Goal: Task Accomplishment & Management: Manage account settings

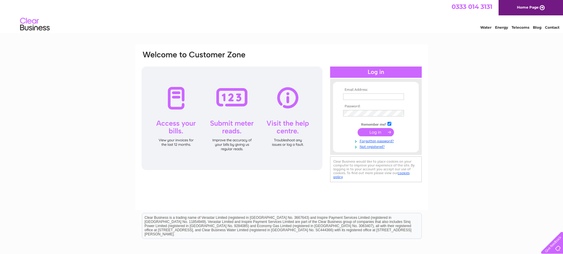
type input "fgbml.accounts@fugro.com"
click at [371, 133] on input "submit" at bounding box center [376, 132] width 36 height 8
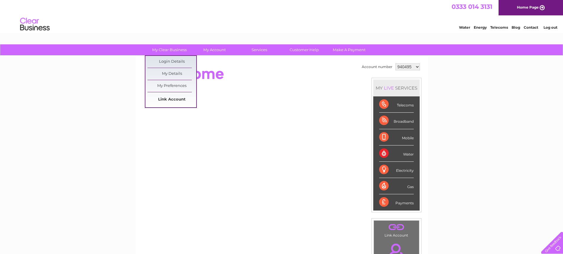
click at [174, 98] on link "Link Account" at bounding box center [171, 100] width 49 height 12
click at [174, 100] on link "Link Account" at bounding box center [171, 100] width 49 height 12
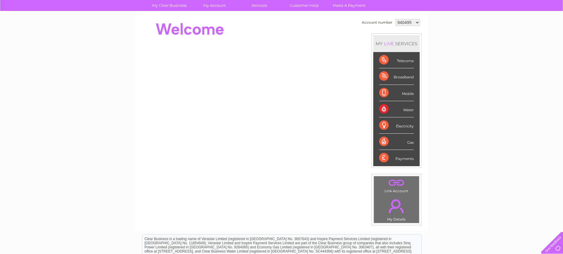
scroll to position [38, 0]
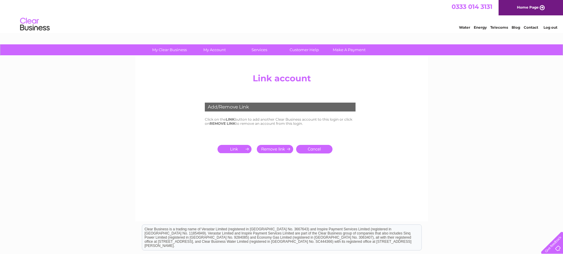
click at [234, 149] on input "submit" at bounding box center [235, 149] width 36 height 8
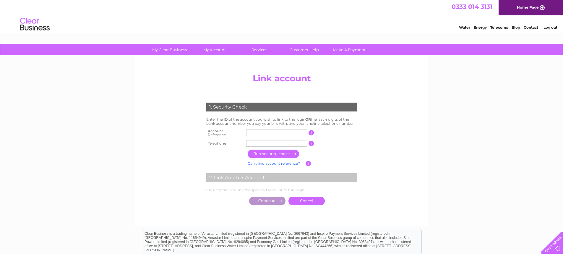
click at [253, 134] on input "text" at bounding box center [276, 132] width 61 height 7
type input "CB303225"
click at [268, 141] on input "text" at bounding box center [276, 143] width 61 height 7
click at [275, 142] on input "text" at bounding box center [276, 143] width 61 height 7
type input "01224257704"
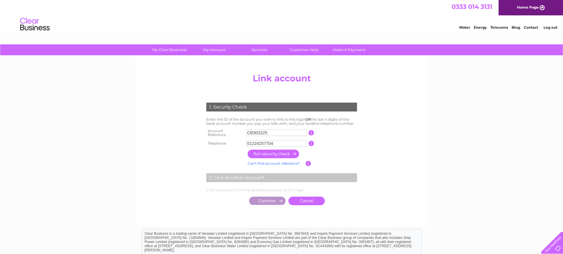
click at [275, 152] on input "button" at bounding box center [274, 154] width 52 height 9
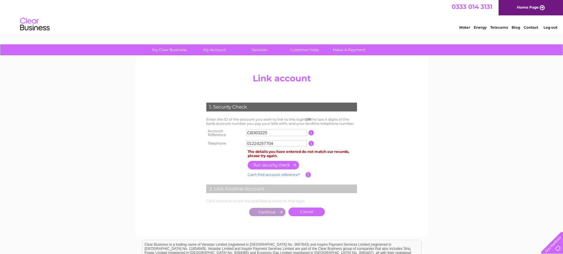
drag, startPoint x: 253, startPoint y: 133, endPoint x: 244, endPoint y: 133, distance: 9.2
click at [244, 133] on tr "Account Reference CB303225 This should appear at the top of your bill and its t…" at bounding box center [282, 133] width 154 height 12
click at [272, 164] on input "button" at bounding box center [274, 165] width 52 height 9
click at [311, 142] on input "button" at bounding box center [311, 143] width 6 height 5
click at [310, 142] on input "button" at bounding box center [311, 143] width 6 height 5
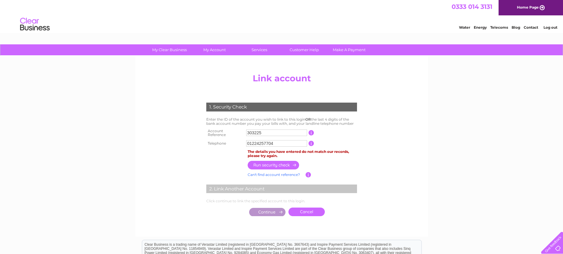
click at [310, 142] on input "button" at bounding box center [311, 143] width 6 height 5
click at [50, 182] on div "My Clear Business Login Details My Details My Preferences Link Account My Accou…" at bounding box center [281, 190] width 563 height 293
click at [247, 132] on input "303225" at bounding box center [276, 132] width 61 height 7
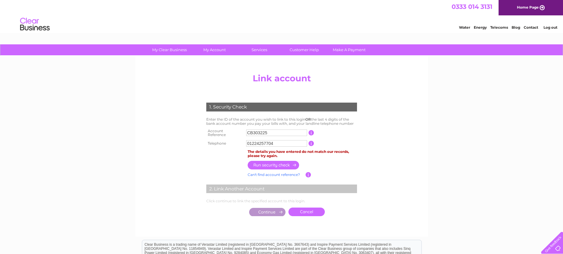
click at [268, 132] on input "CB303225" at bounding box center [276, 132] width 61 height 7
click at [253, 132] on input "CB303225" at bounding box center [276, 132] width 61 height 7
click at [262, 132] on input "303225" at bounding box center [276, 132] width 61 height 7
type input "30322551"
click at [265, 164] on input "button" at bounding box center [274, 165] width 52 height 9
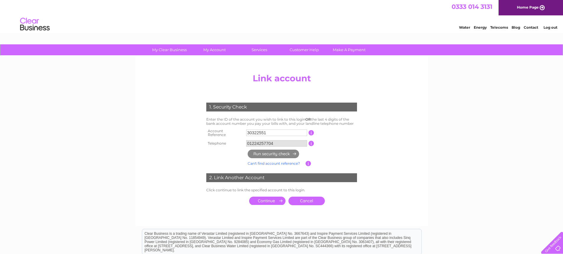
click at [502, 143] on div "My Clear Business Login Details My Details My Preferences Link Account My Accou…" at bounding box center [281, 185] width 563 height 282
click at [269, 201] on input "submit" at bounding box center [267, 201] width 36 height 8
click at [266, 199] on input "submit" at bounding box center [267, 201] width 36 height 8
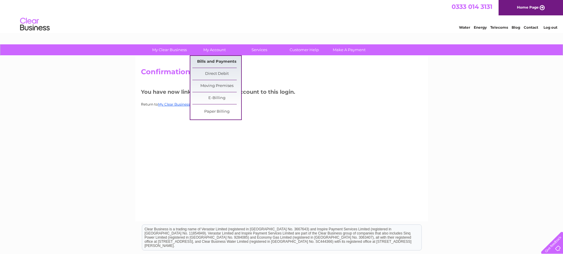
click at [217, 62] on link "Bills and Payments" at bounding box center [216, 62] width 49 height 12
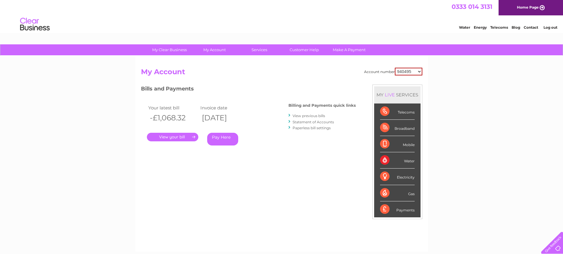
click at [419, 71] on select "940495 943753 950488 1144227 30322551" at bounding box center [408, 72] width 27 height 8
select select "30322551"
click at [395, 68] on select "940495 943753 950488 1144227 30322551" at bounding box center [408, 72] width 27 height 8
click at [318, 116] on link "View previous bills" at bounding box center [309, 115] width 33 height 4
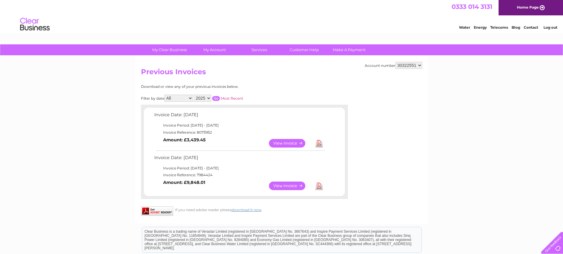
click at [287, 186] on link "View" at bounding box center [290, 185] width 43 height 9
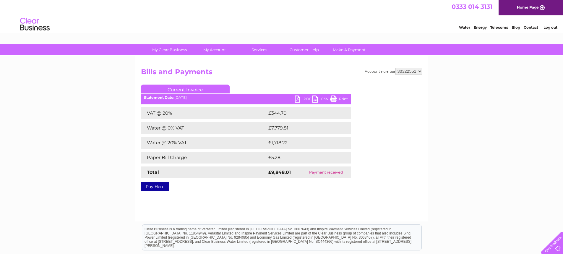
click at [298, 100] on link "PDF" at bounding box center [304, 99] width 18 height 9
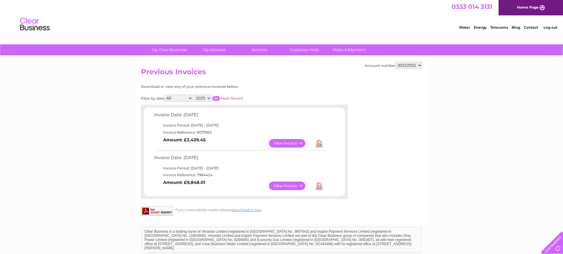
click at [291, 142] on link "View" at bounding box center [290, 143] width 43 height 9
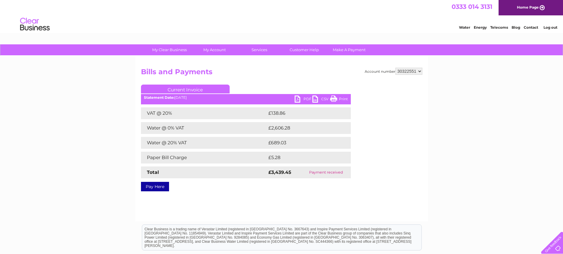
click at [296, 98] on link "PDF" at bounding box center [304, 99] width 18 height 9
